Goal: Task Accomplishment & Management: Complete application form

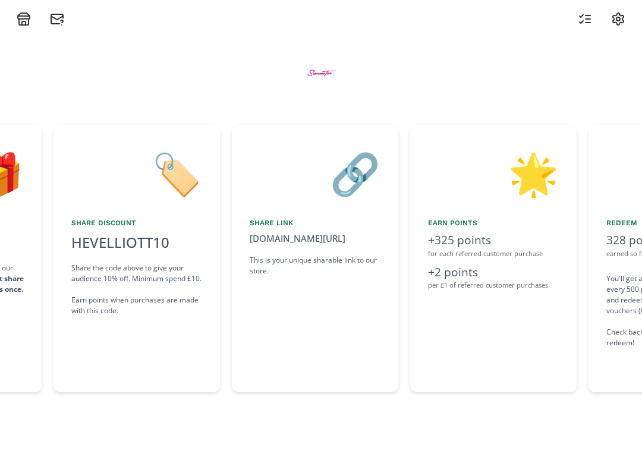
scroll to position [0, 535]
